Goal: Task Accomplishment & Management: Complete application form

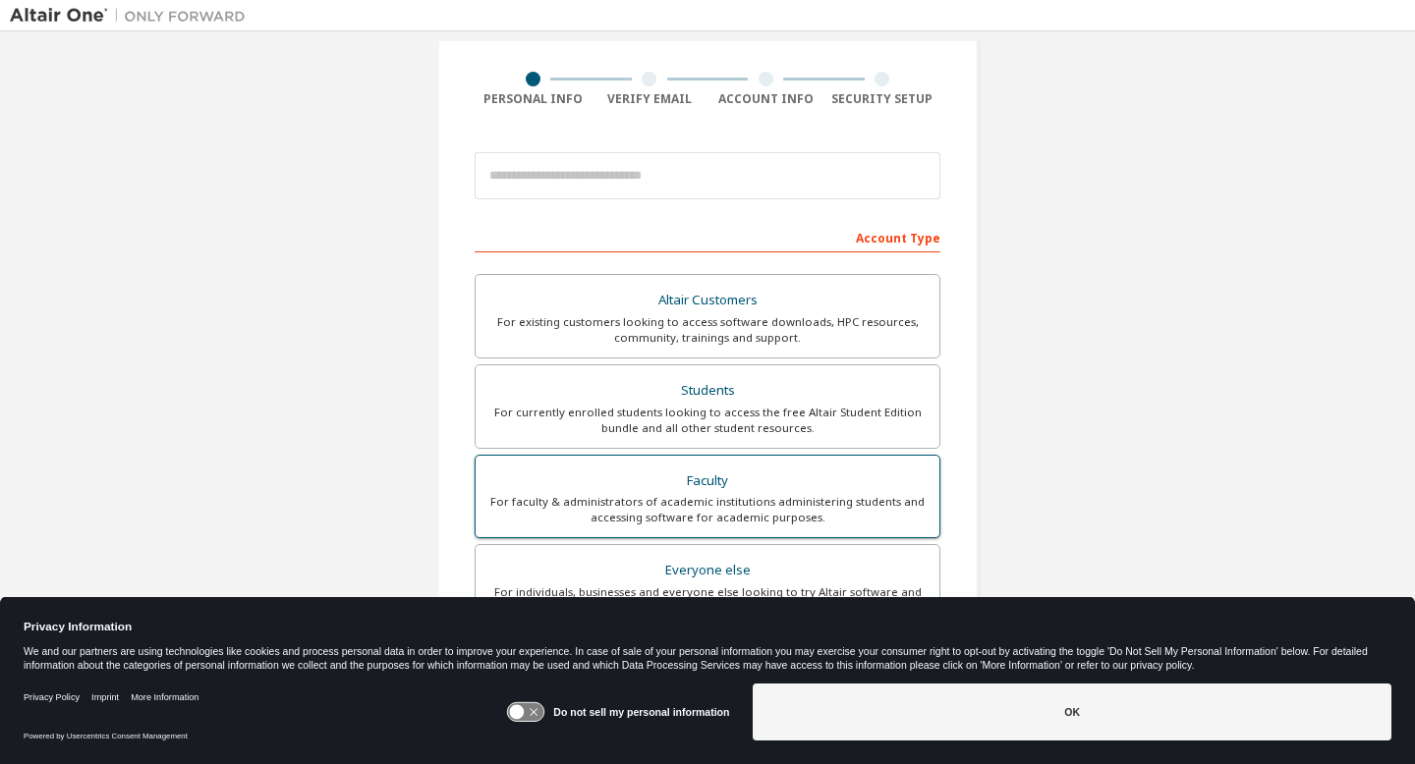
scroll to position [153, 0]
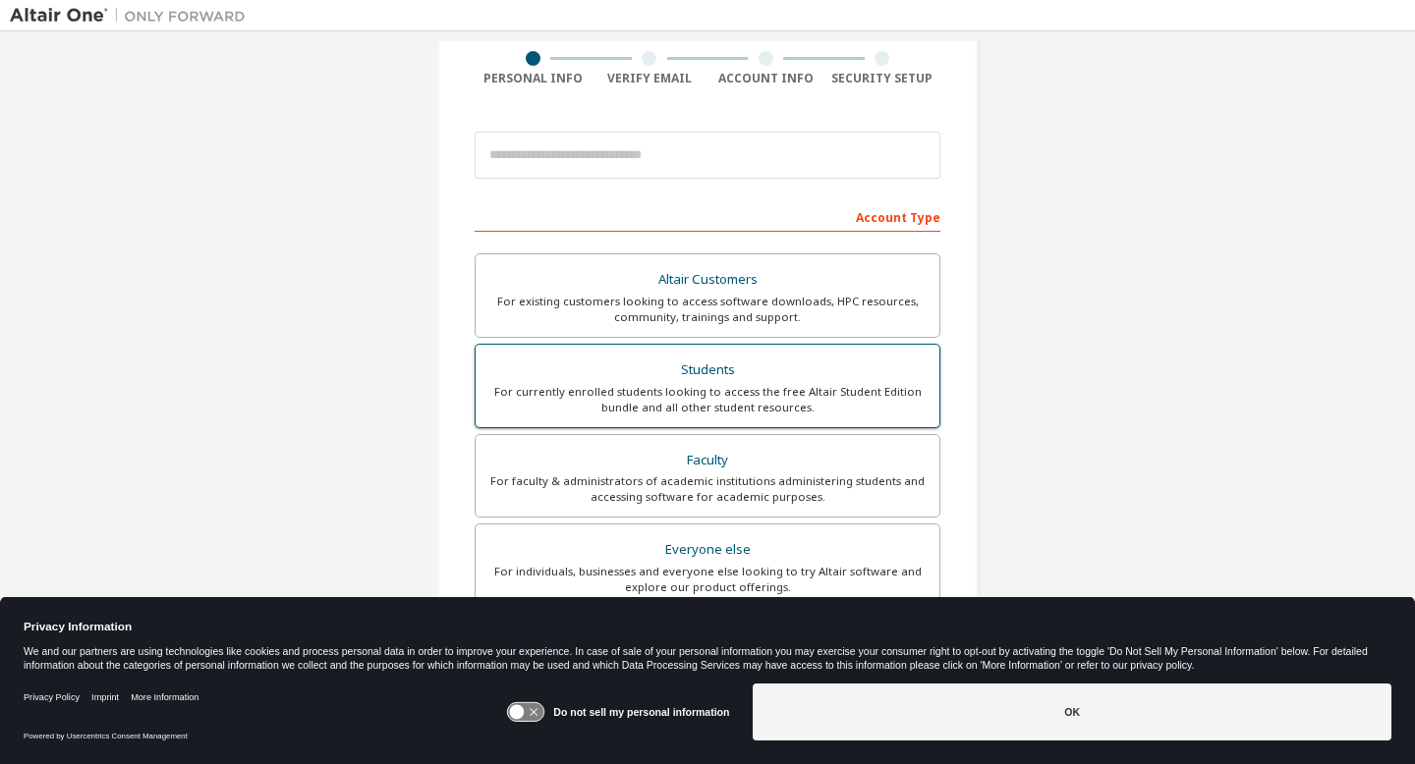
click at [671, 410] on div "For currently enrolled students looking to access the free Altair Student Editi…" at bounding box center [707, 399] width 440 height 31
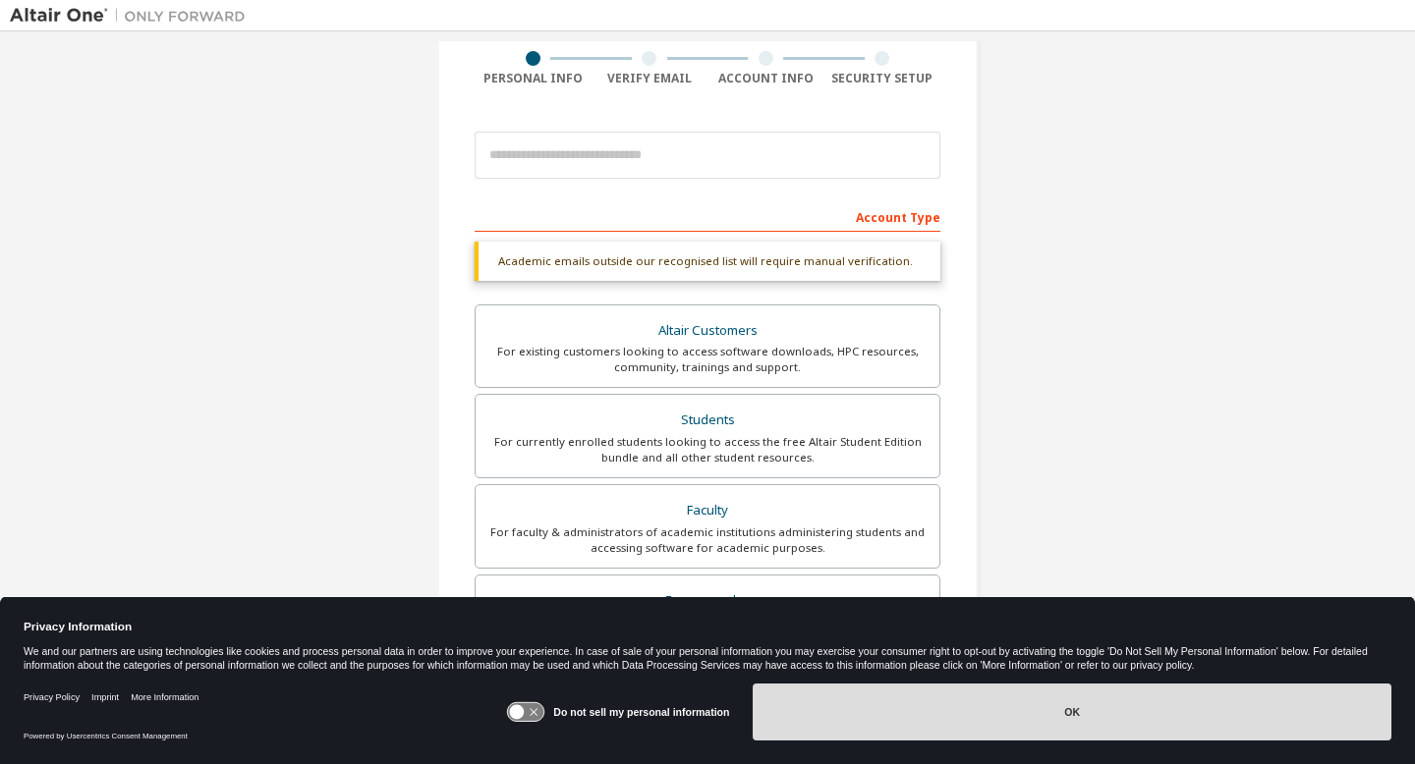
click at [834, 725] on button "OK" at bounding box center [1072, 712] width 639 height 57
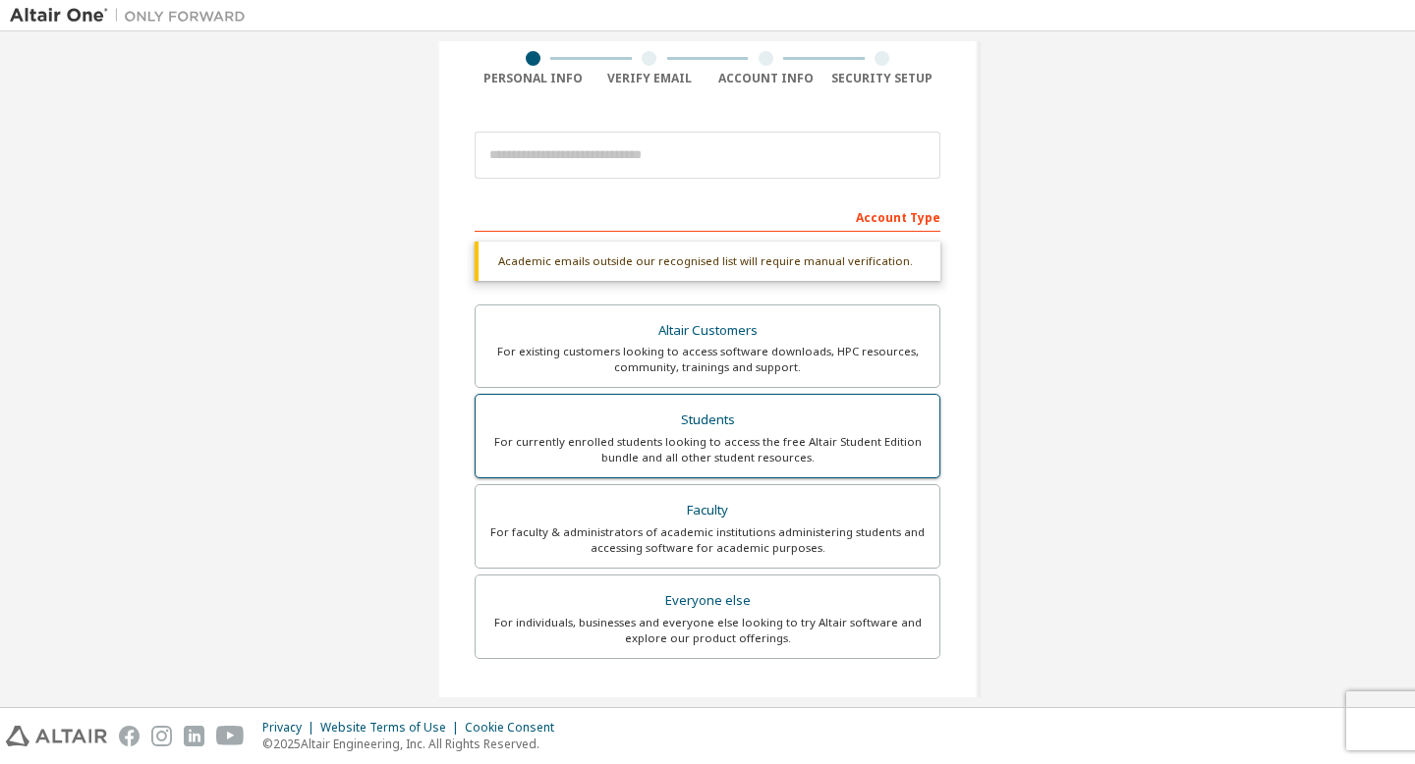
click at [846, 418] on div "Students" at bounding box center [707, 421] width 440 height 28
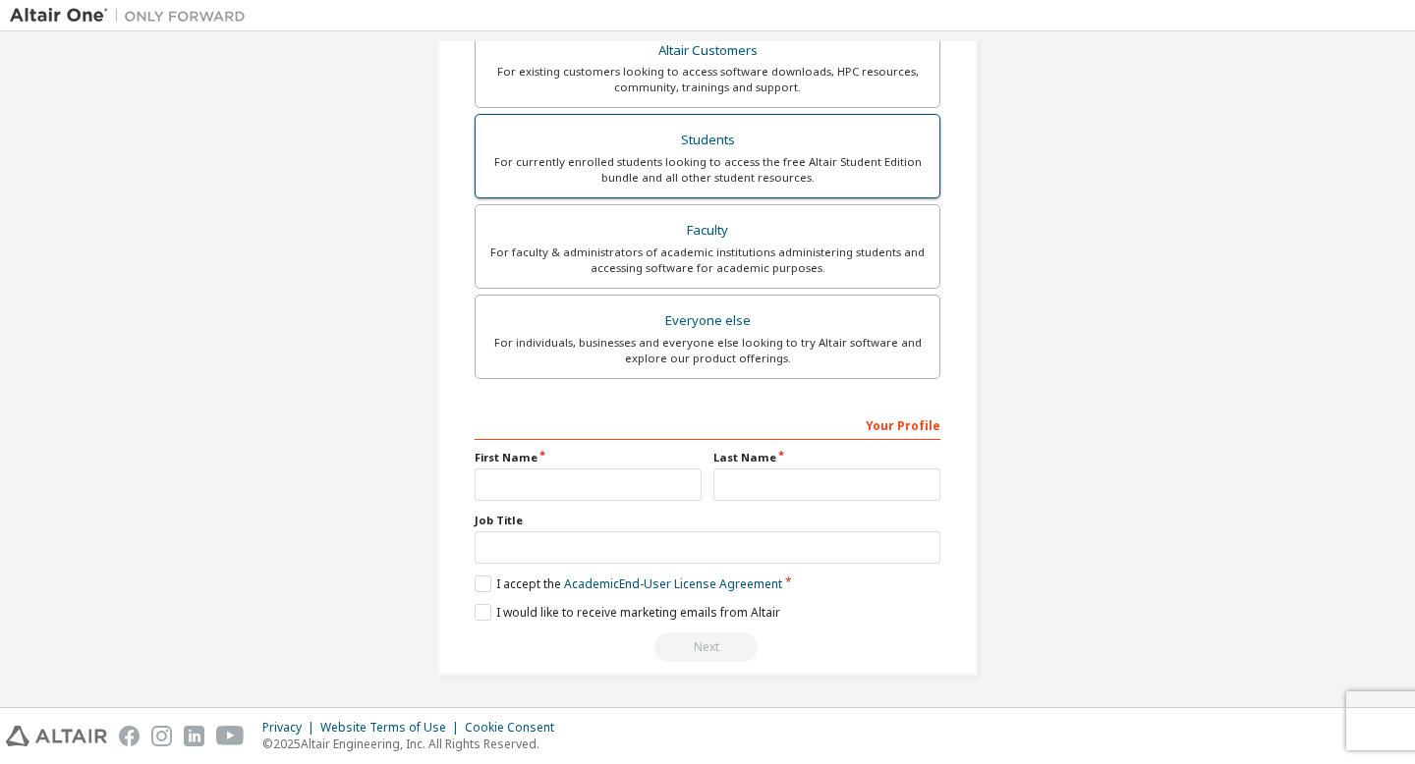
scroll to position [435, 0]
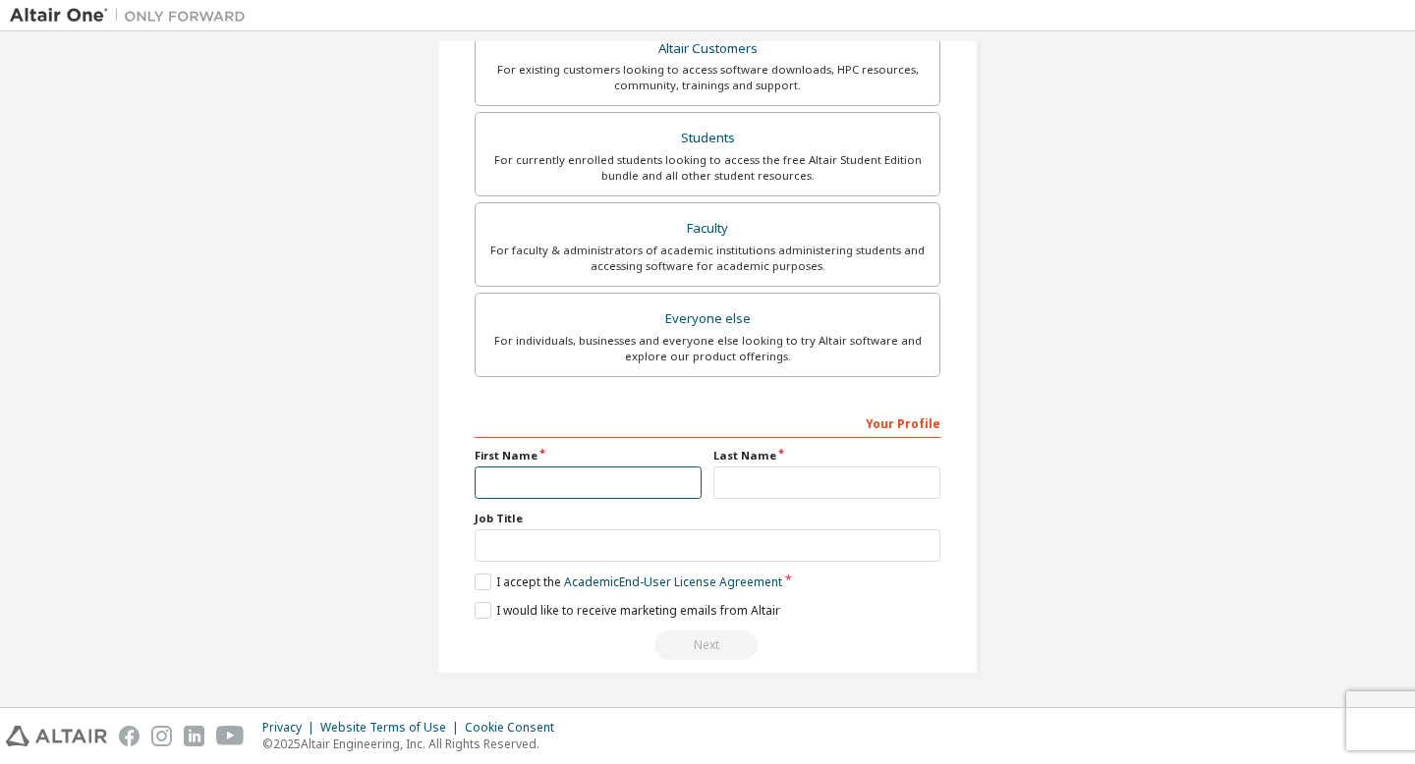
click at [642, 477] on input "text" at bounding box center [588, 483] width 227 height 32
type input "*****"
click at [829, 473] on input "text" at bounding box center [826, 483] width 227 height 32
type input "******"
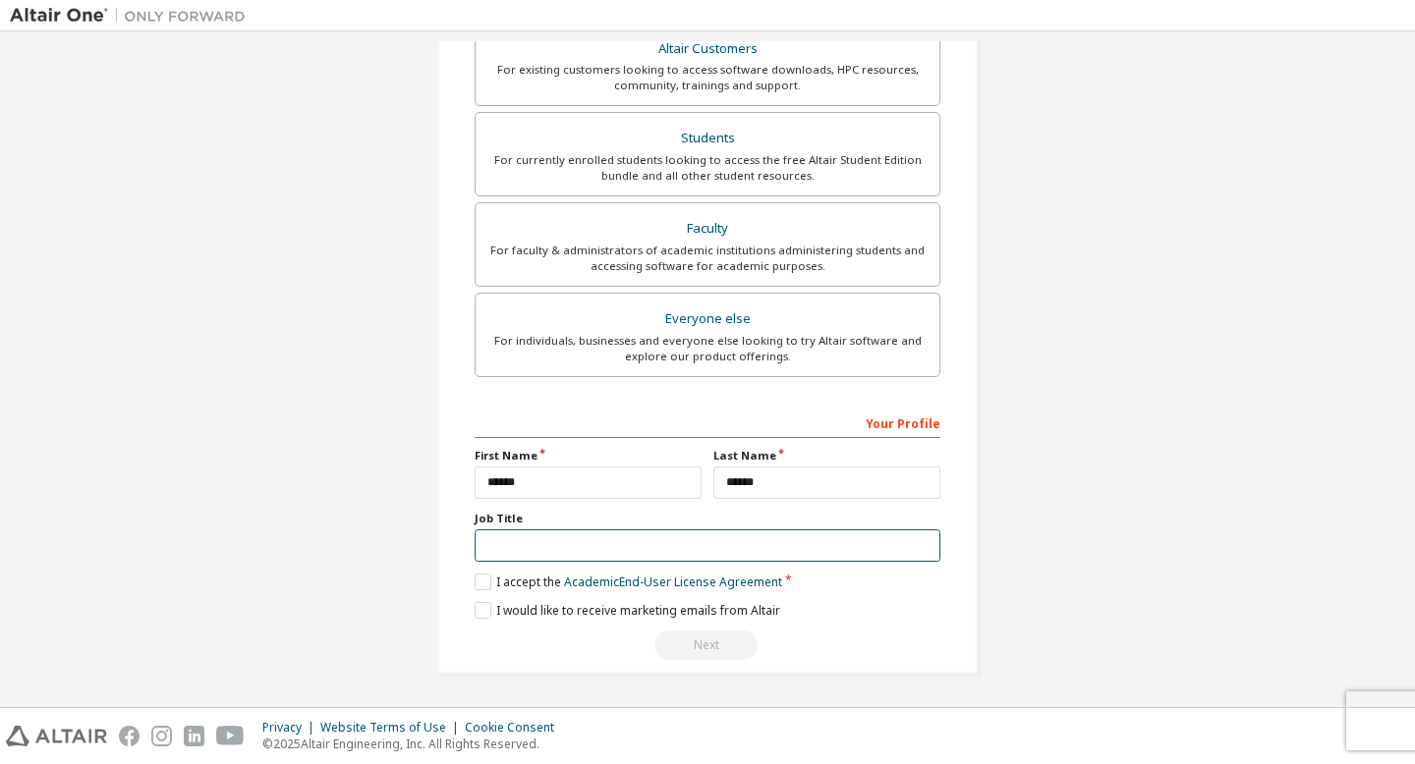
click at [785, 552] on input "text" at bounding box center [708, 546] width 466 height 32
click at [481, 587] on label "I accept the Academic End-User License Agreement" at bounding box center [629, 582] width 308 height 17
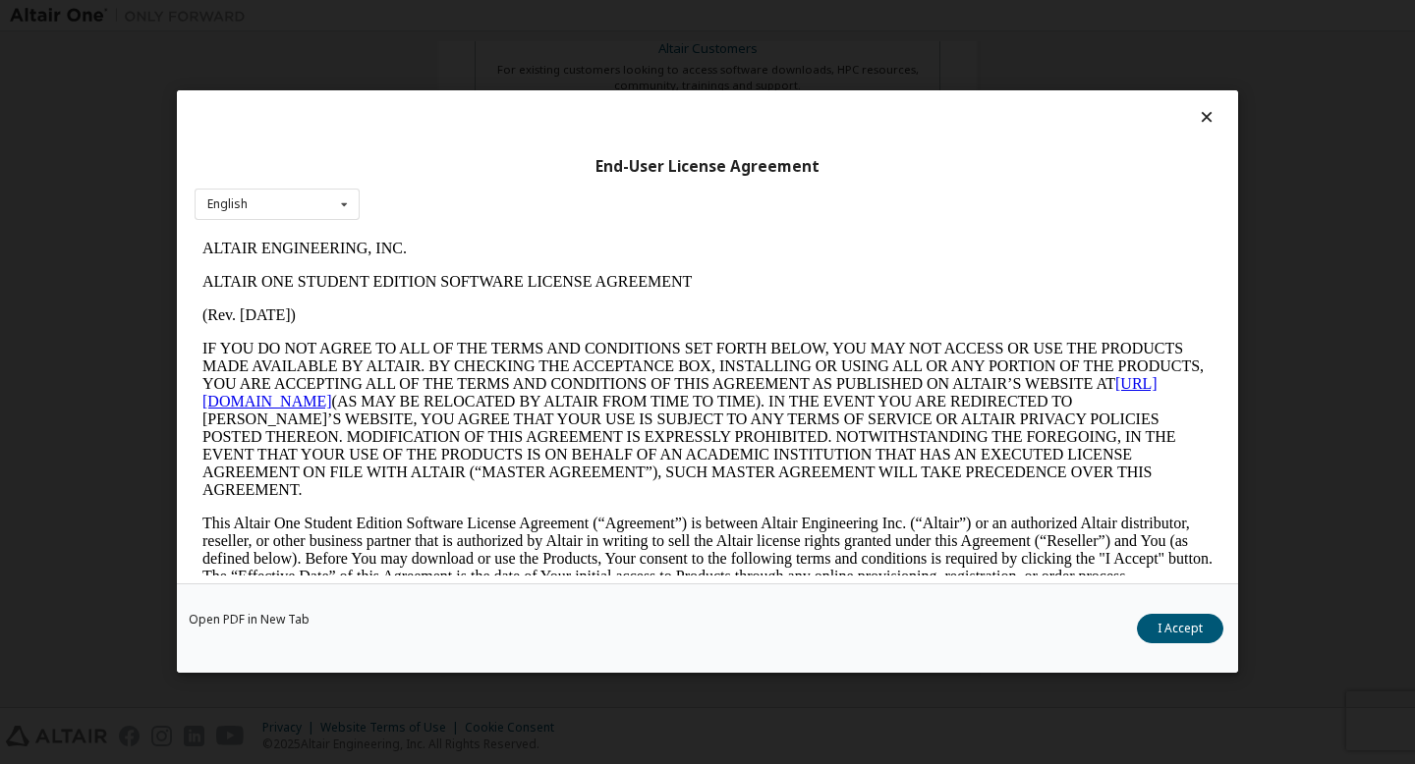
scroll to position [0, 0]
click at [1154, 646] on div "Open PDF in New Tab I Accept" at bounding box center [707, 629] width 1061 height 89
click at [1165, 637] on button "I Accept" at bounding box center [1180, 629] width 86 height 29
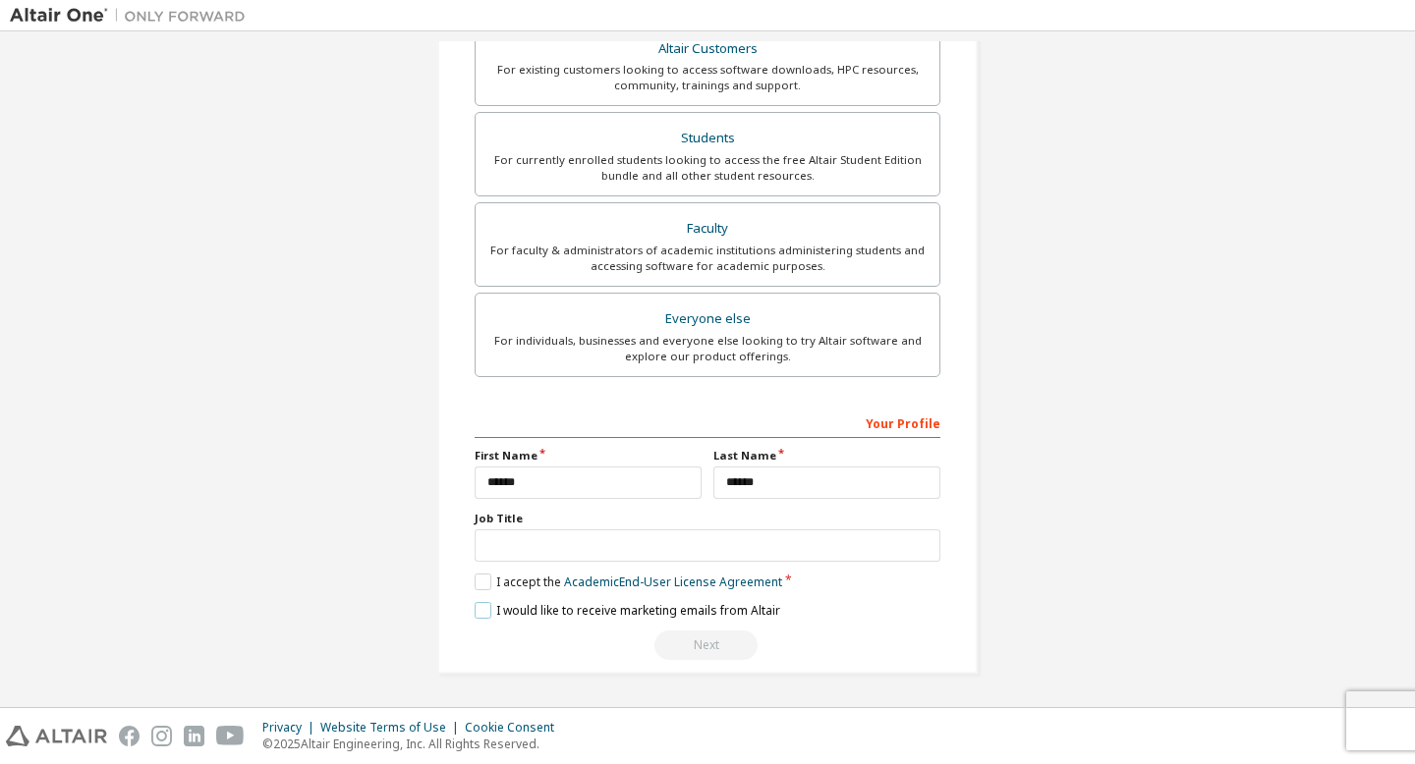
click at [476, 617] on label "I would like to receive marketing emails from Altair" at bounding box center [628, 610] width 306 height 17
click at [697, 645] on div "Next" at bounding box center [708, 645] width 466 height 29
click at [760, 566] on div "**********" at bounding box center [708, 534] width 466 height 254
click at [764, 554] on input "text" at bounding box center [708, 546] width 466 height 32
type input "*******"
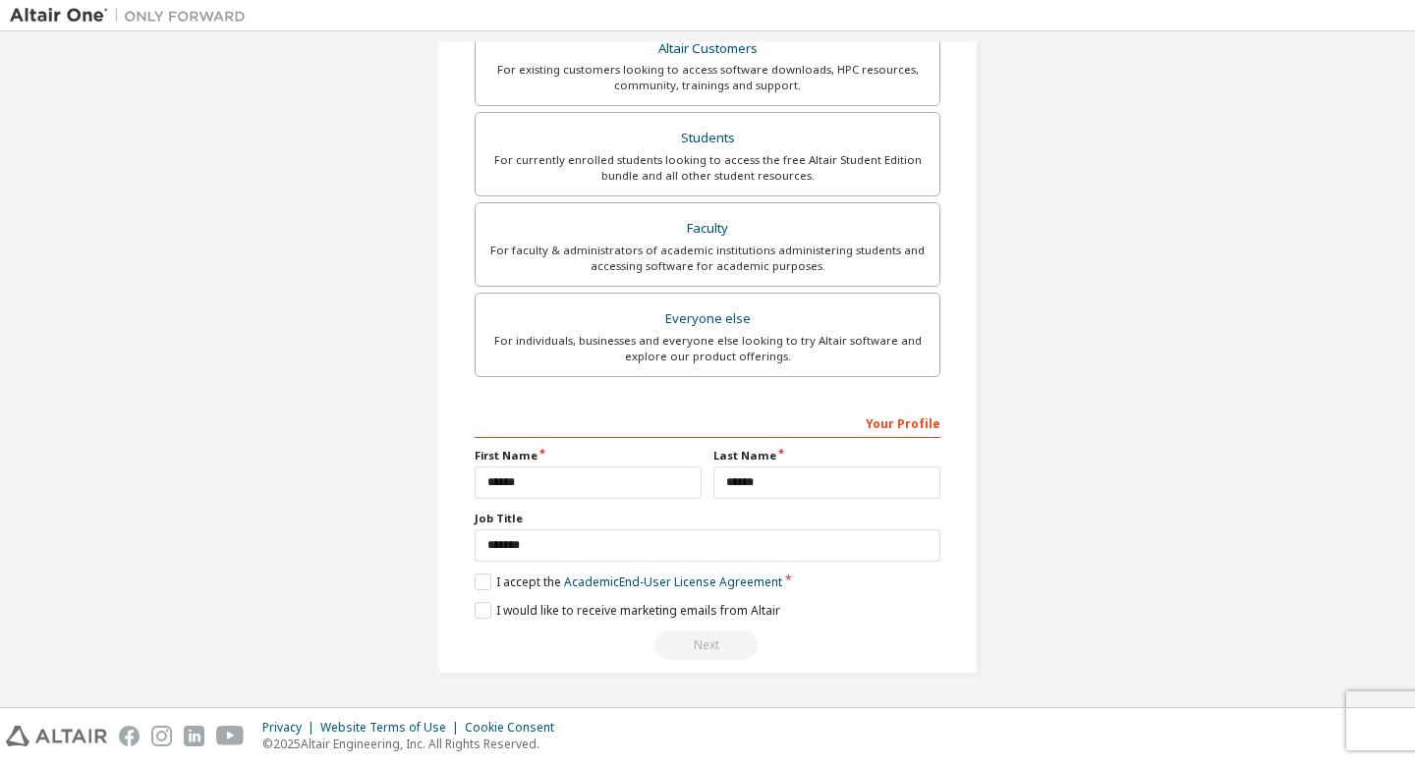
click at [703, 638] on div "Next" at bounding box center [708, 645] width 466 height 29
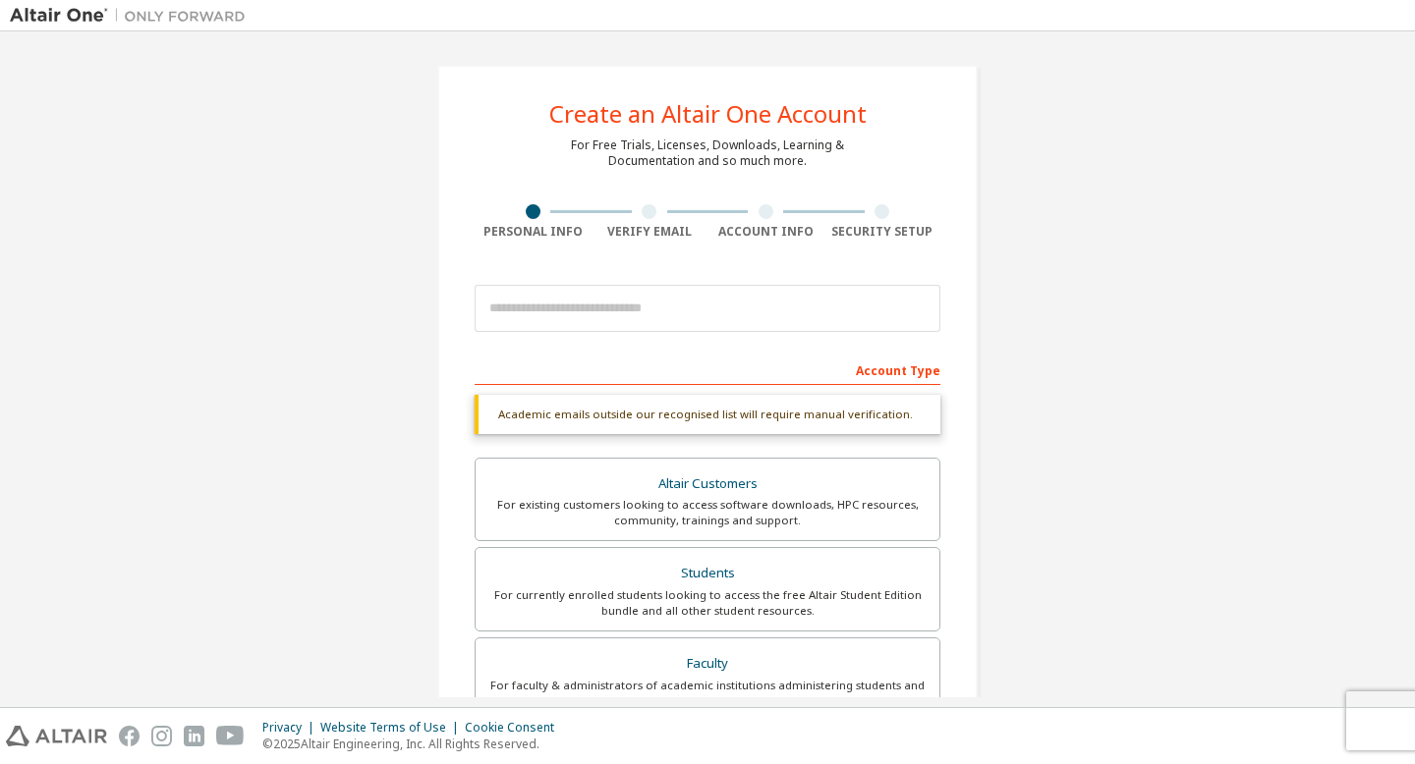
click at [640, 230] on div "Verify Email" at bounding box center [649, 232] width 117 height 16
click at [655, 394] on div "Account Type Academic emails outside our recognised list will require manual ve…" at bounding box center [708, 725] width 466 height 742
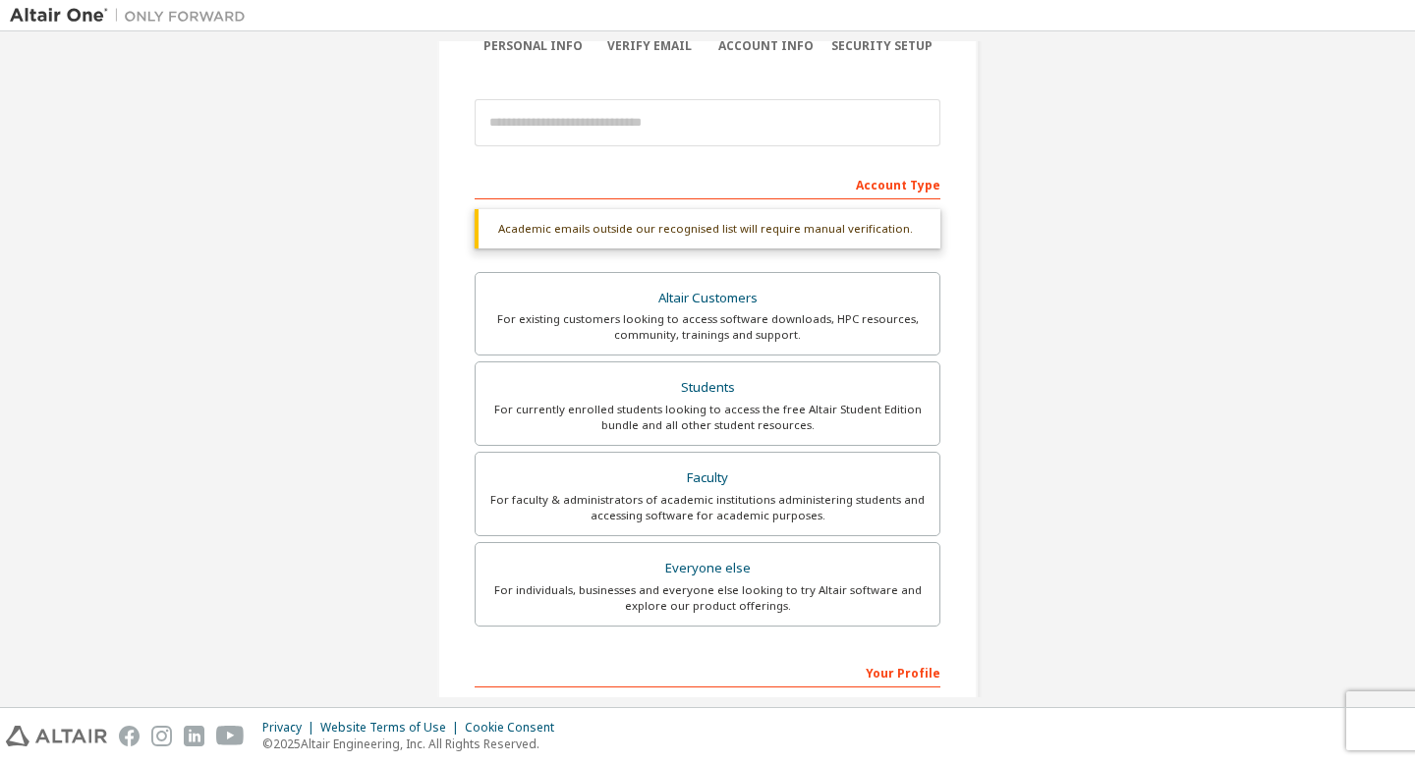
scroll to position [435, 0]
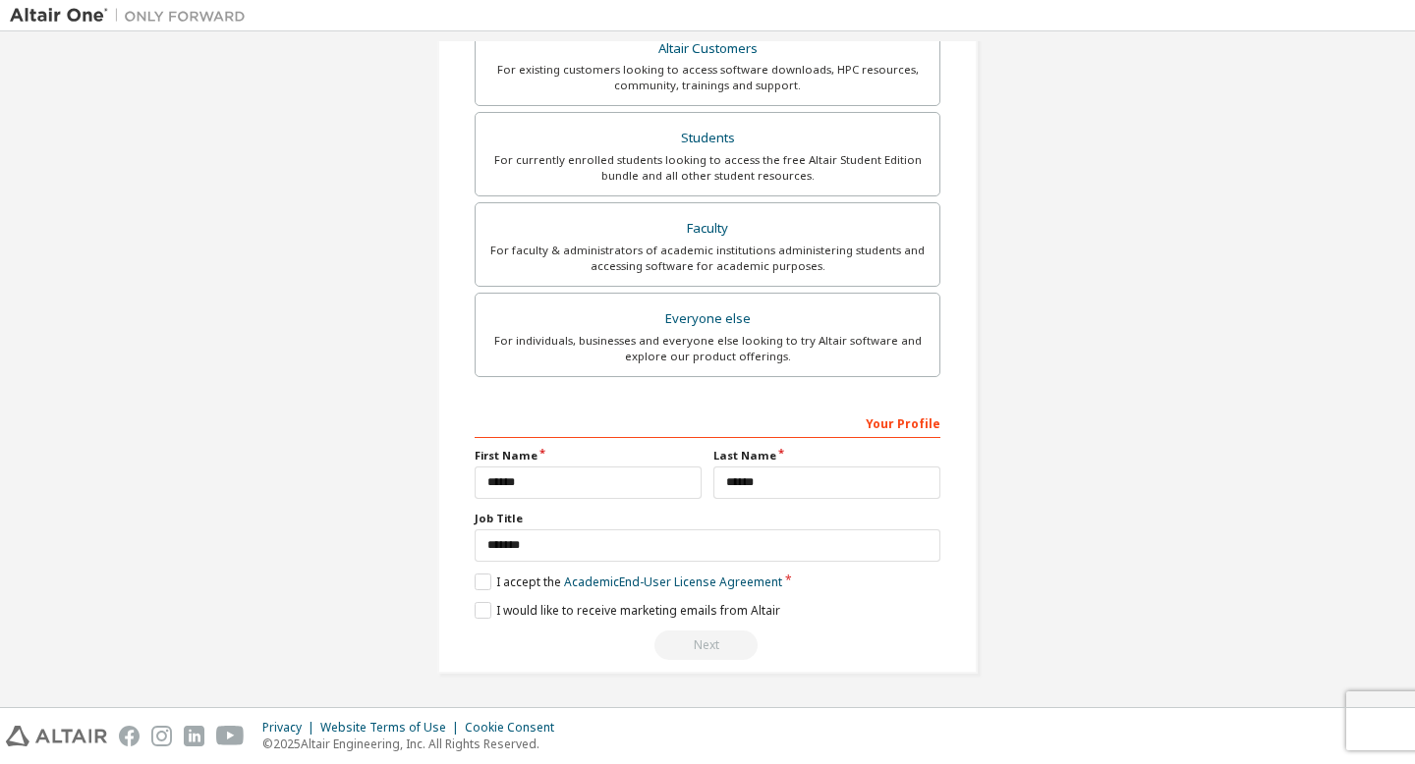
click at [701, 645] on div "Next" at bounding box center [708, 645] width 466 height 29
click at [703, 589] on link "Academic End-User License Agreement" at bounding box center [673, 582] width 218 height 17
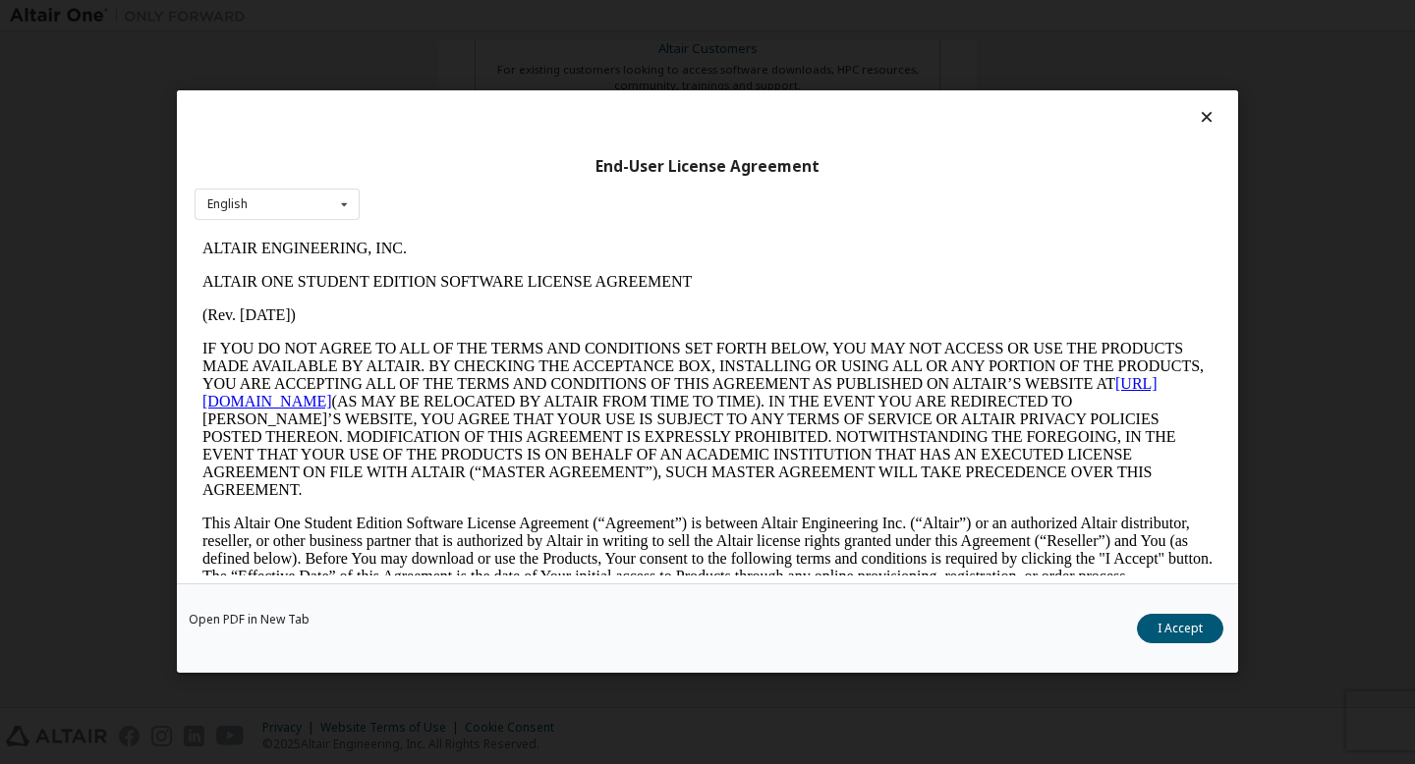
scroll to position [0, 0]
click at [1212, 634] on button "I Accept" at bounding box center [1180, 629] width 86 height 29
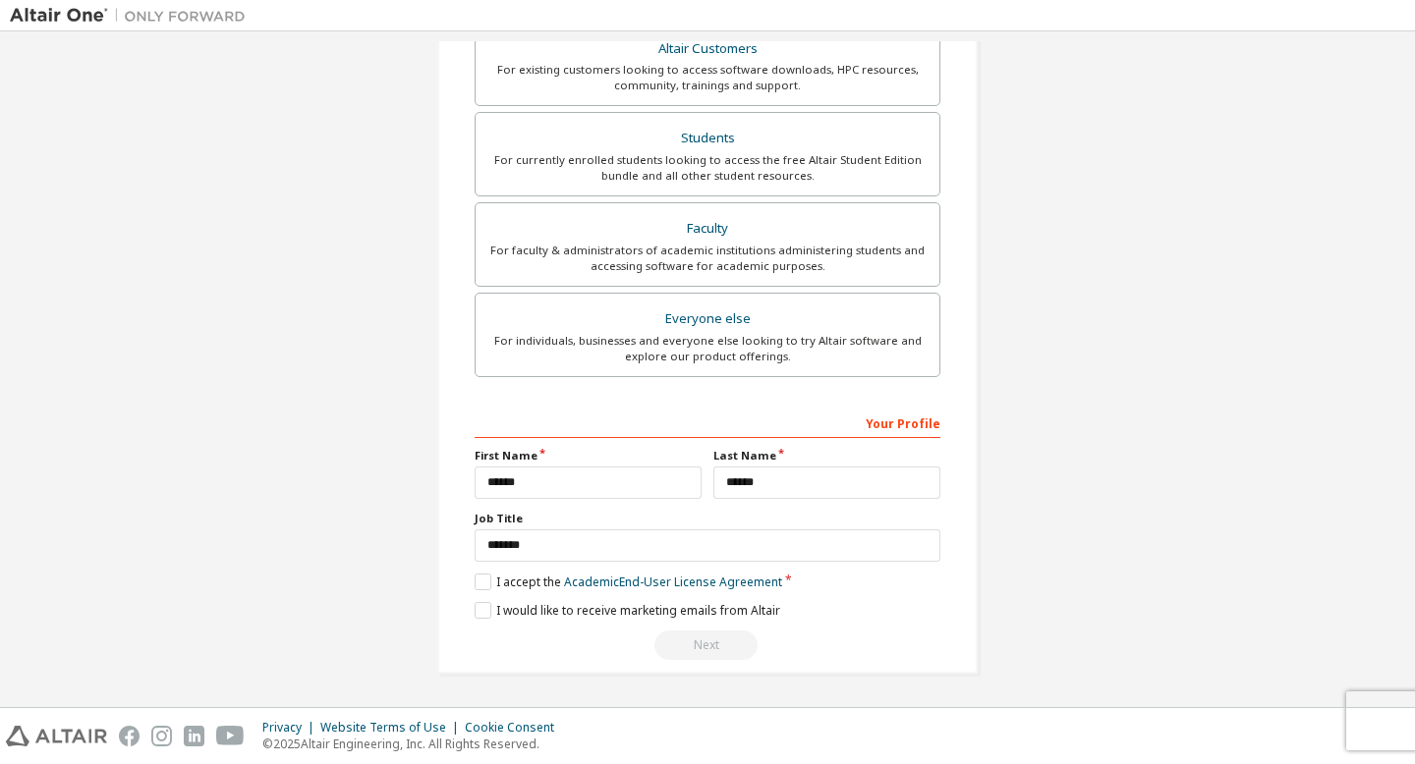
click at [695, 644] on div "Next" at bounding box center [708, 645] width 466 height 29
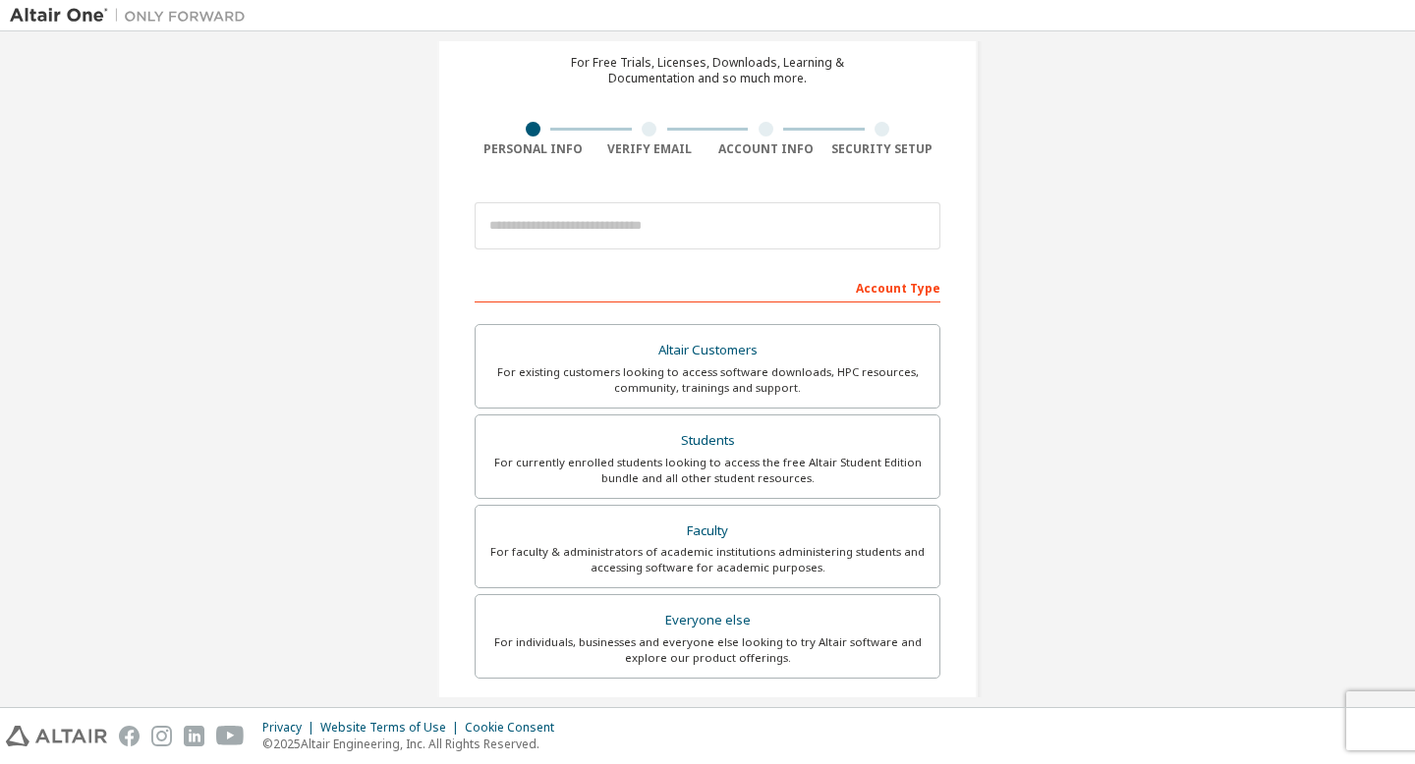
scroll to position [384, 0]
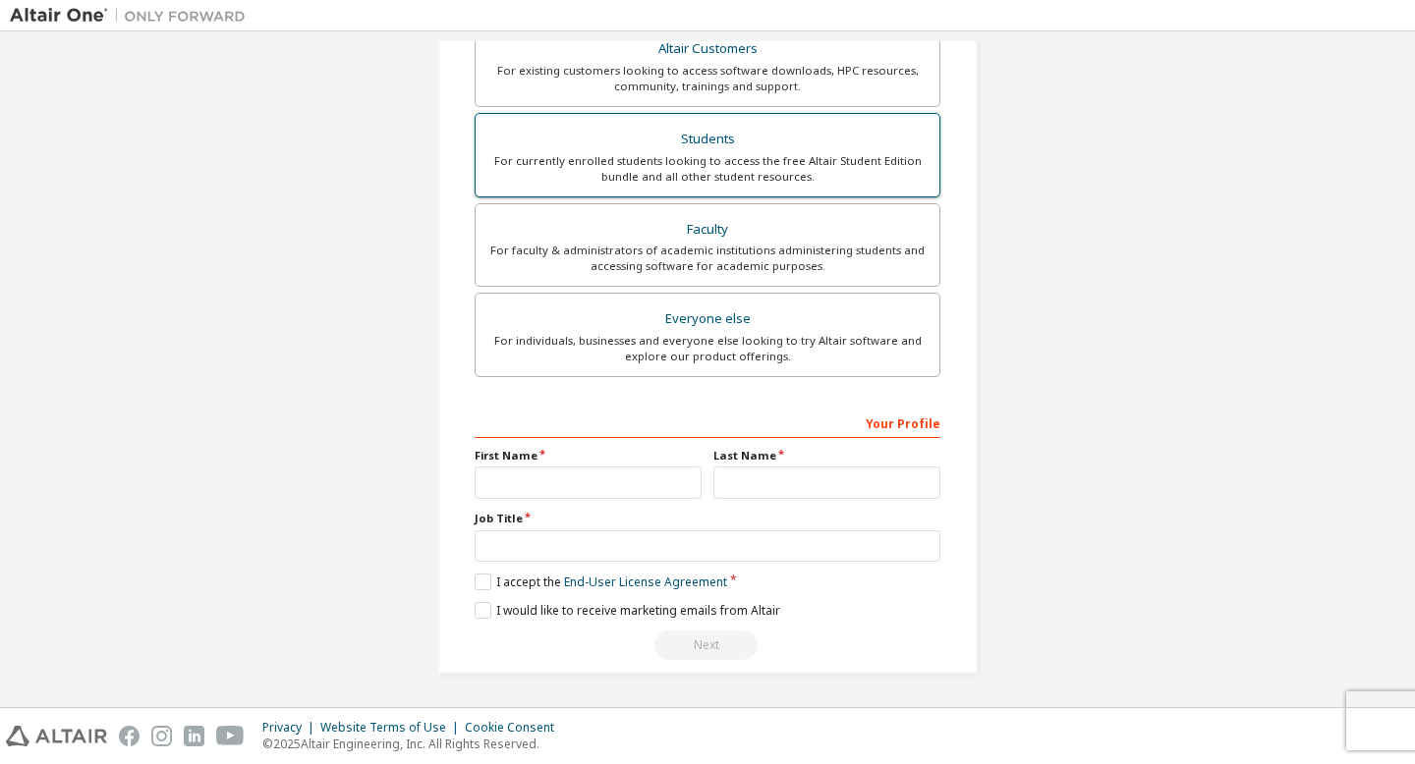
click at [548, 150] on div "Students" at bounding box center [707, 140] width 440 height 28
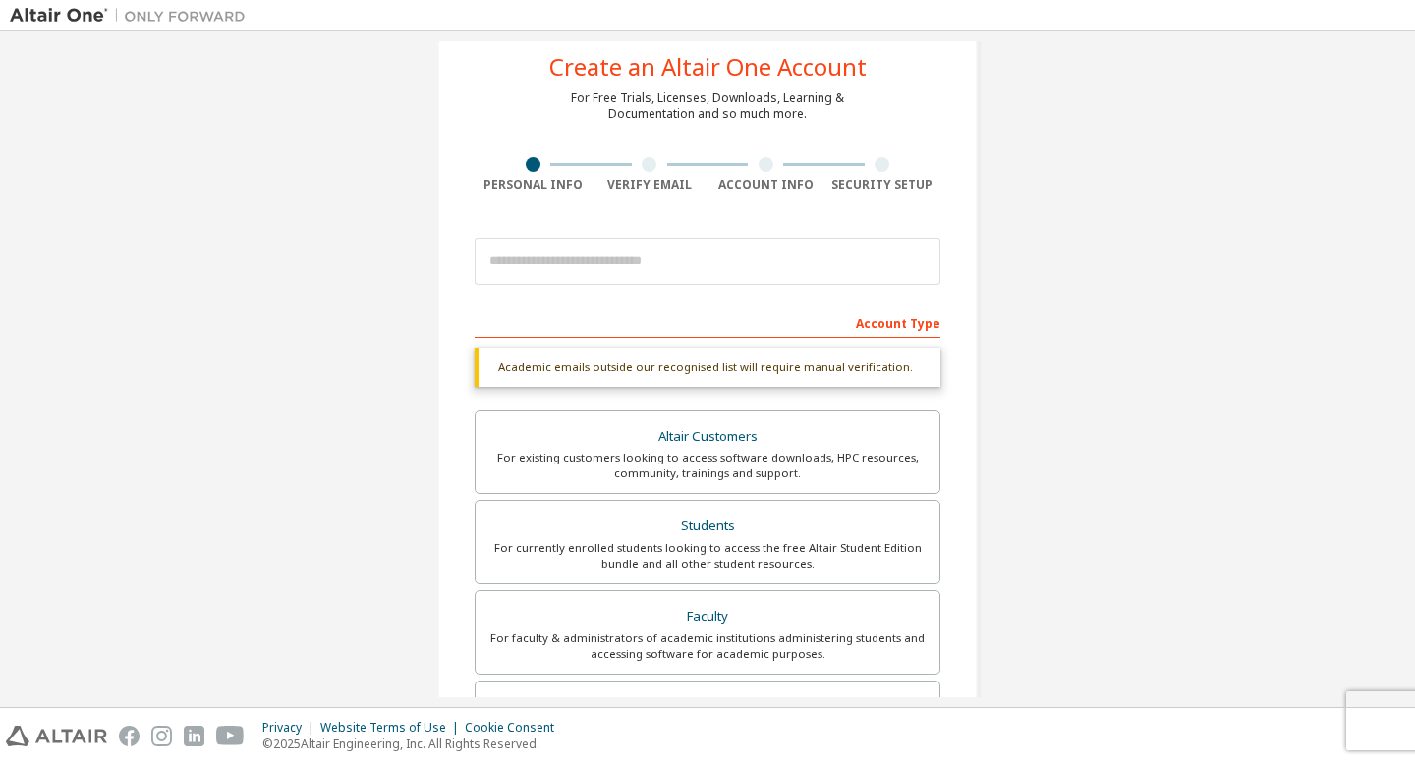
scroll to position [46, 0]
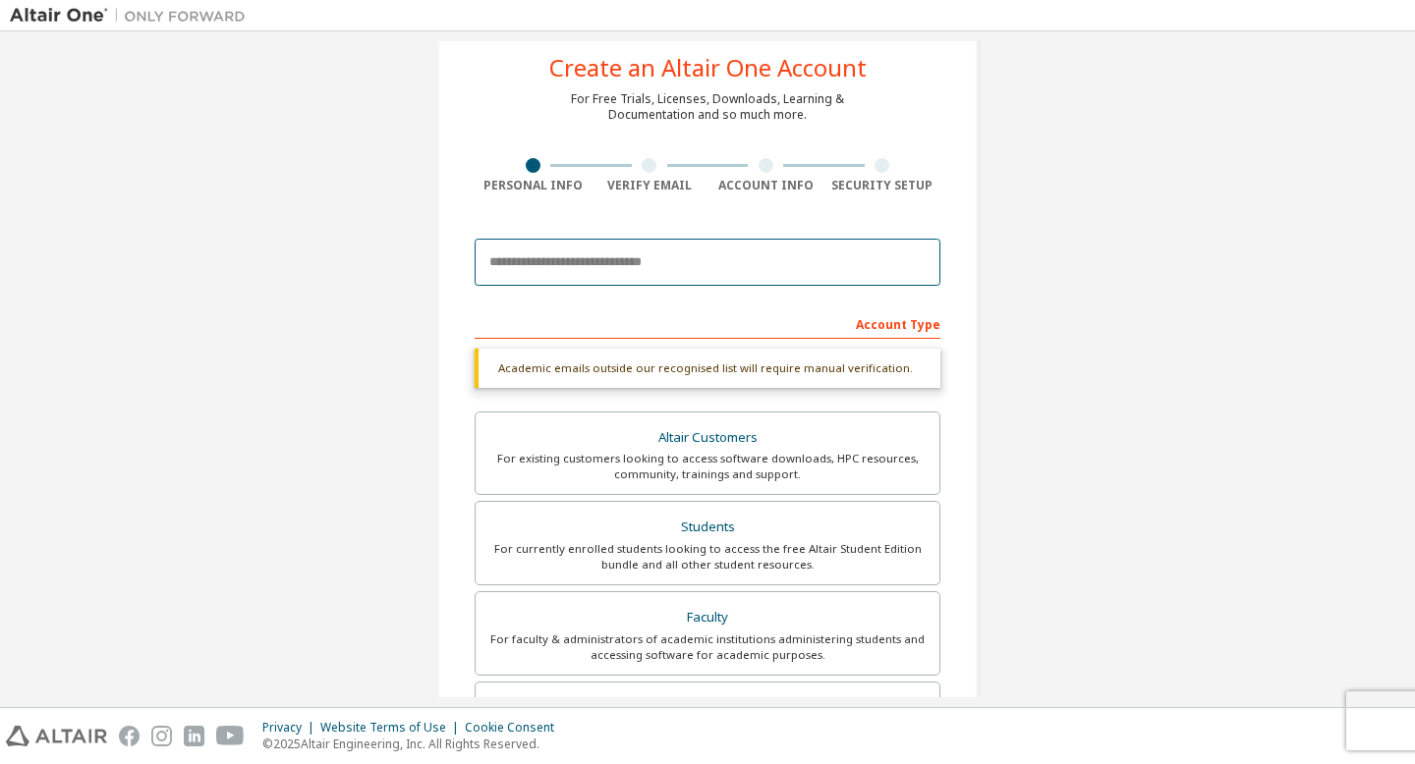
click at [588, 270] on input "email" at bounding box center [708, 262] width 466 height 47
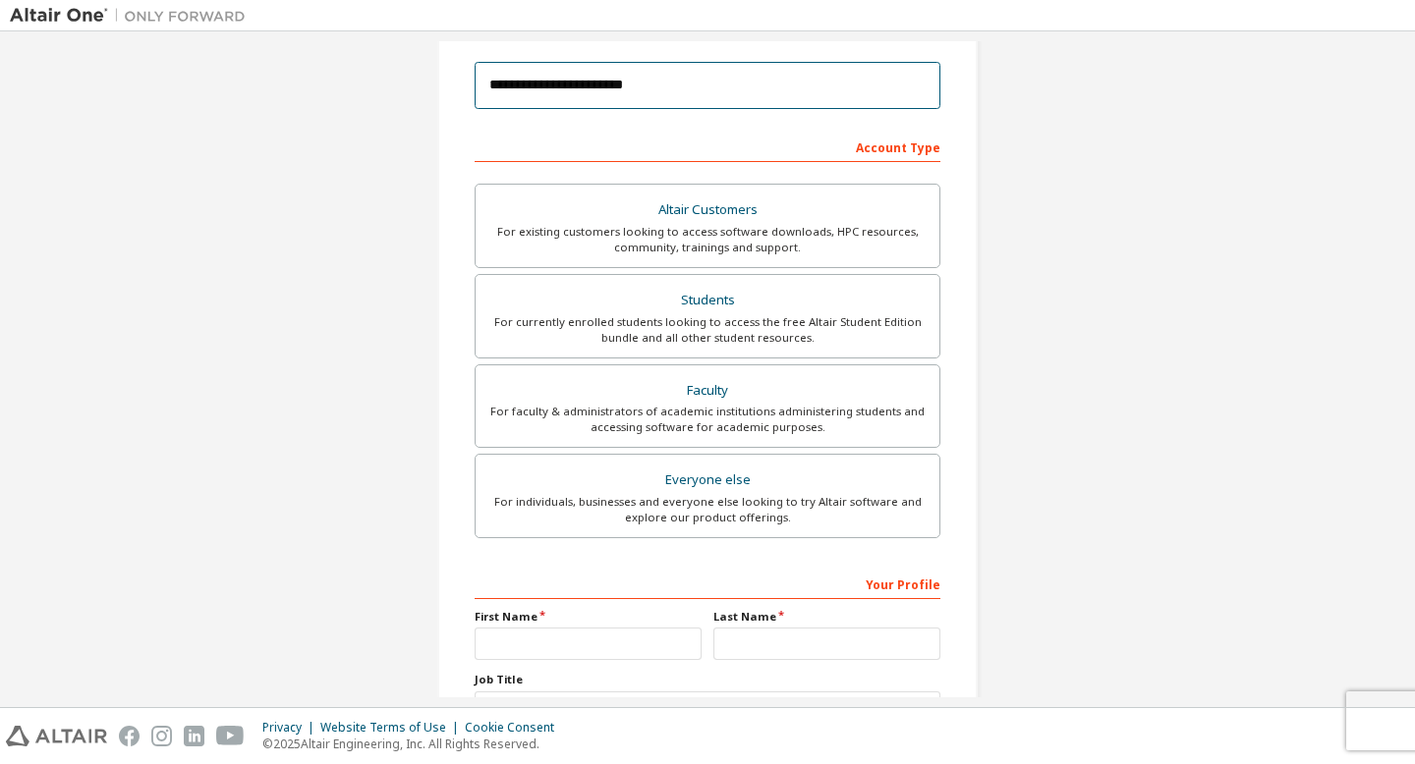
scroll to position [351, 0]
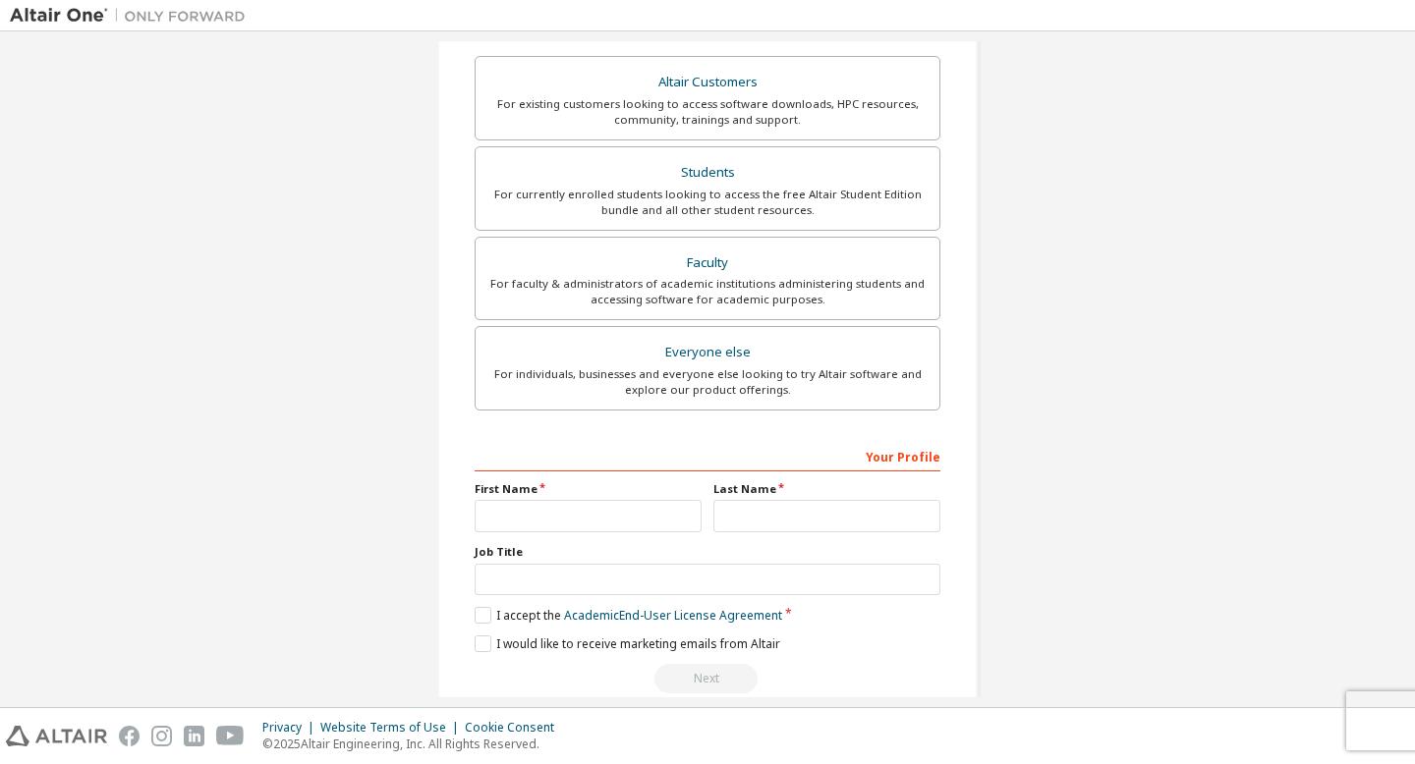
type input "**********"
click at [485, 528] on input "text" at bounding box center [588, 516] width 227 height 32
type input "*****"
click at [771, 509] on input "text" at bounding box center [826, 516] width 227 height 32
type input "******"
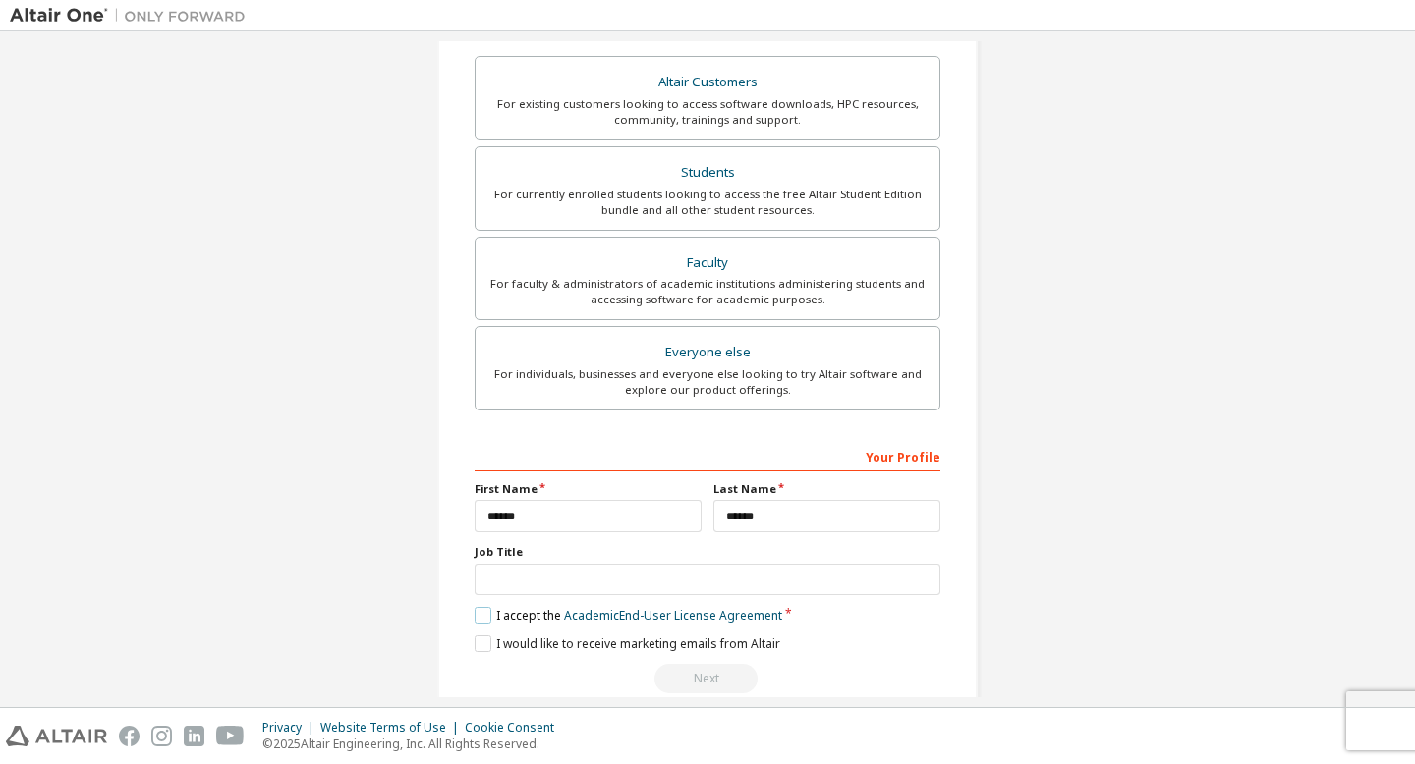
click at [484, 615] on label "I accept the Academic End-User License Agreement" at bounding box center [629, 615] width 308 height 17
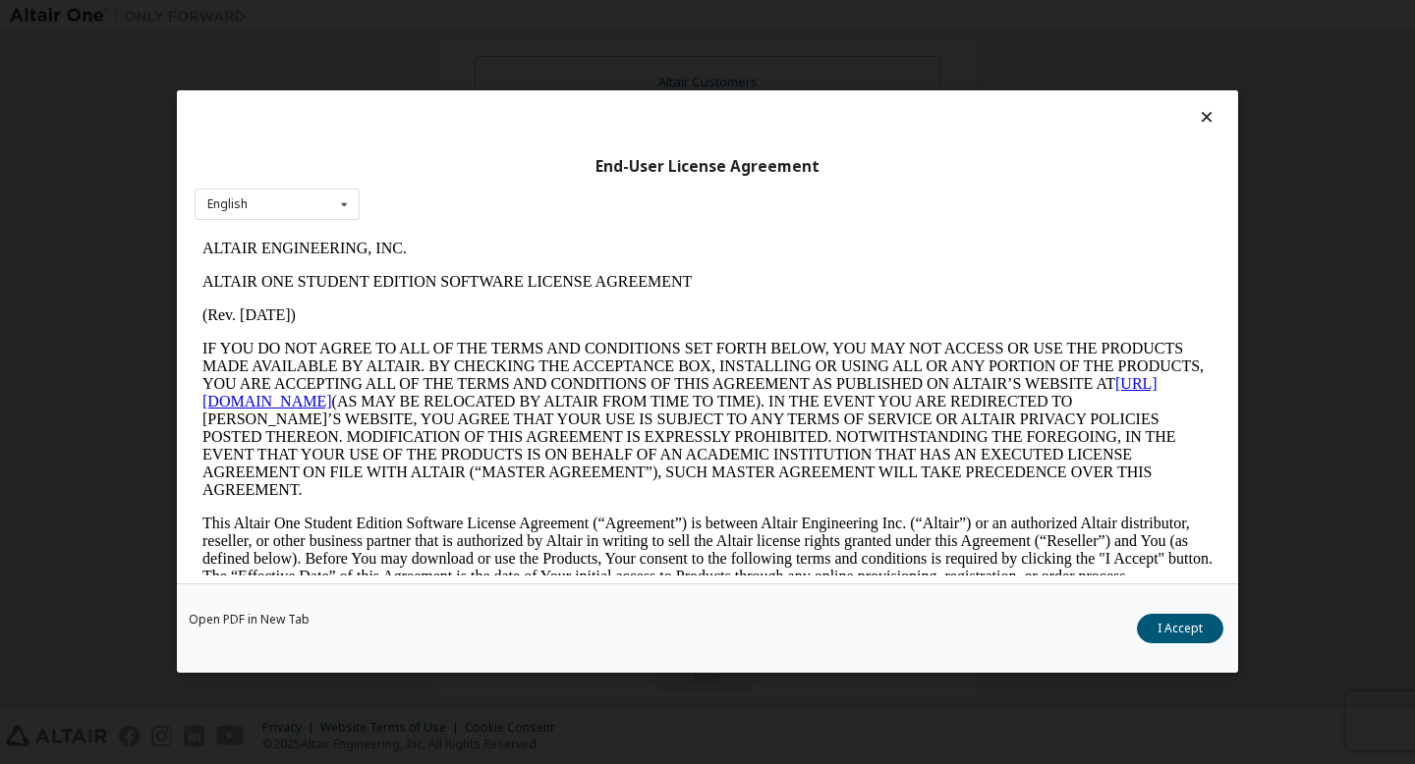
scroll to position [0, 0]
click at [1201, 643] on button "I Accept" at bounding box center [1180, 629] width 86 height 29
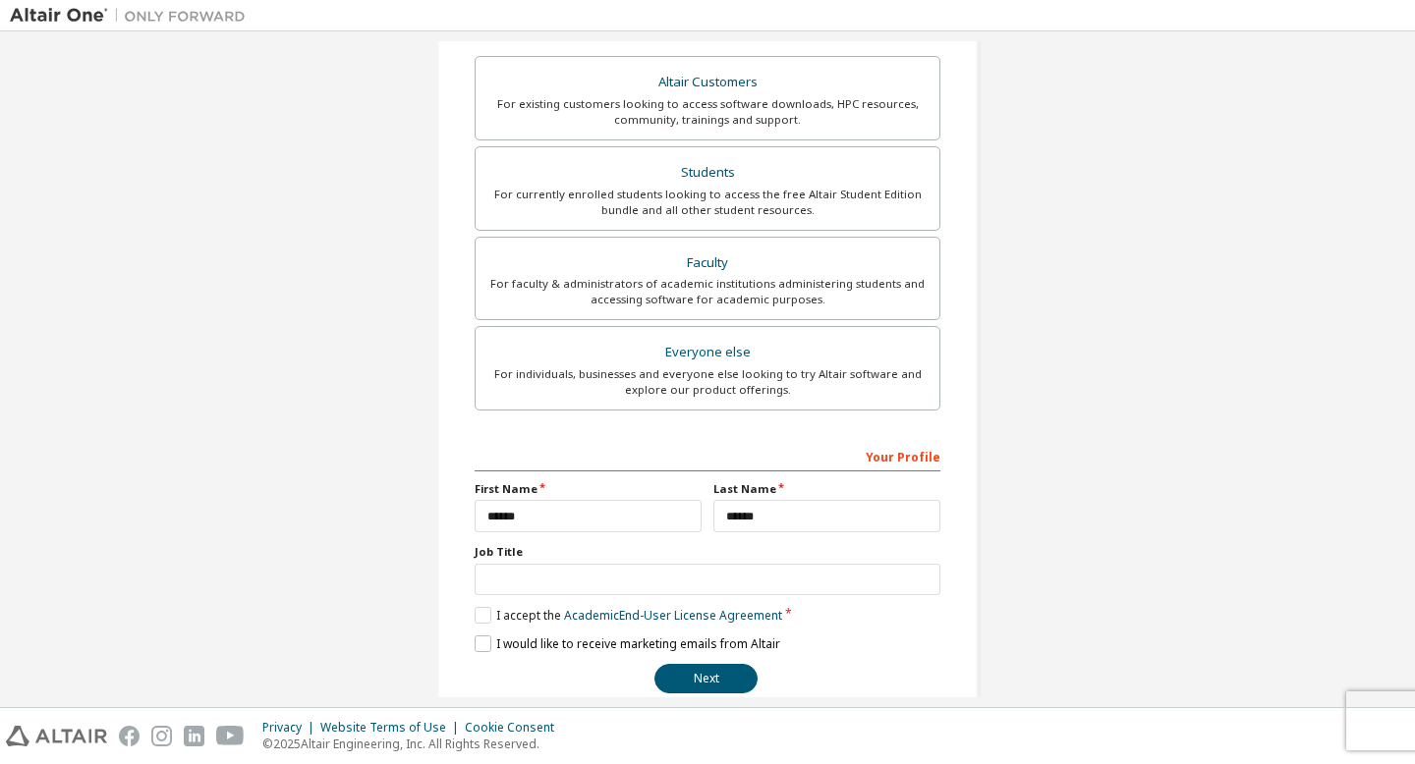
click at [480, 642] on label "I would like to receive marketing emails from Altair" at bounding box center [628, 644] width 306 height 17
click at [680, 670] on button "Next" at bounding box center [705, 678] width 103 height 29
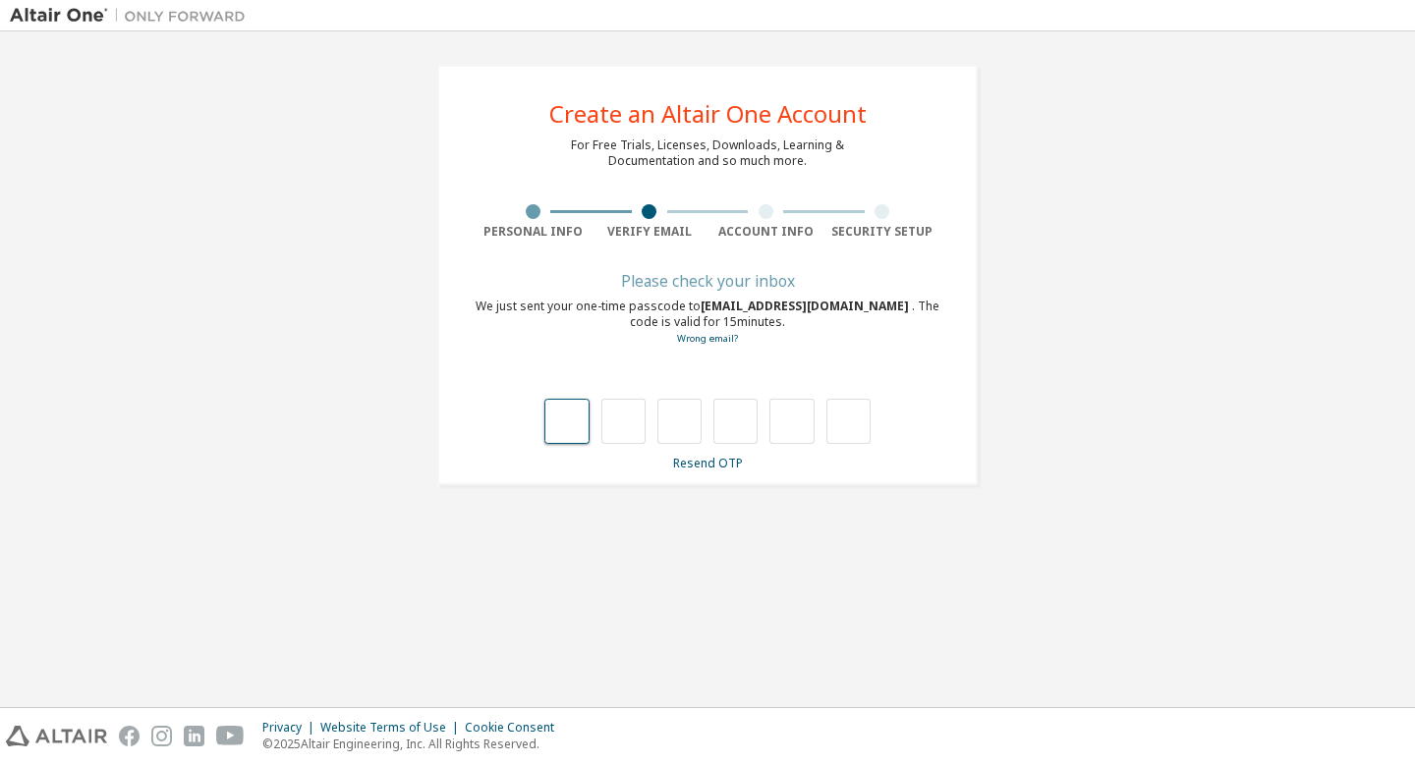
type input "*"
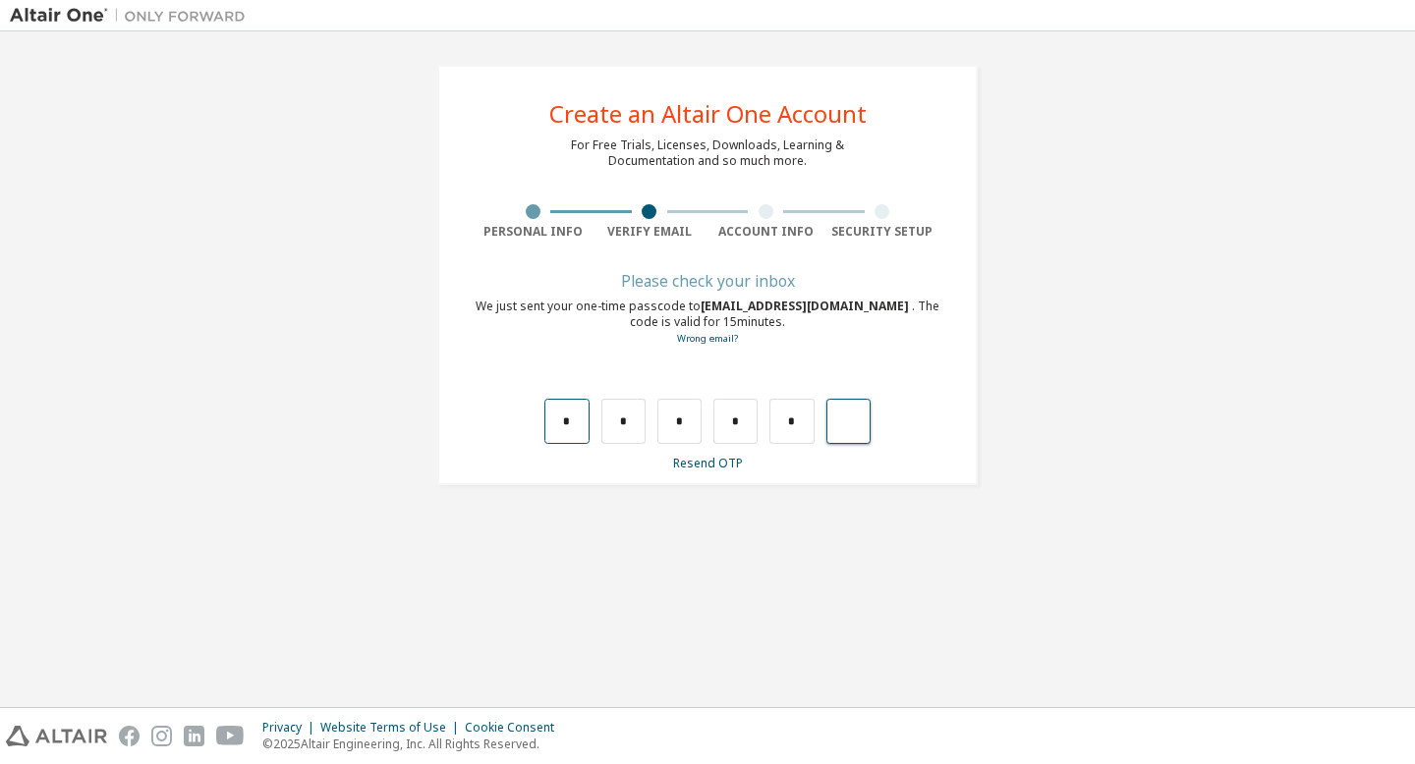
type input "*"
